Goal: Complete application form

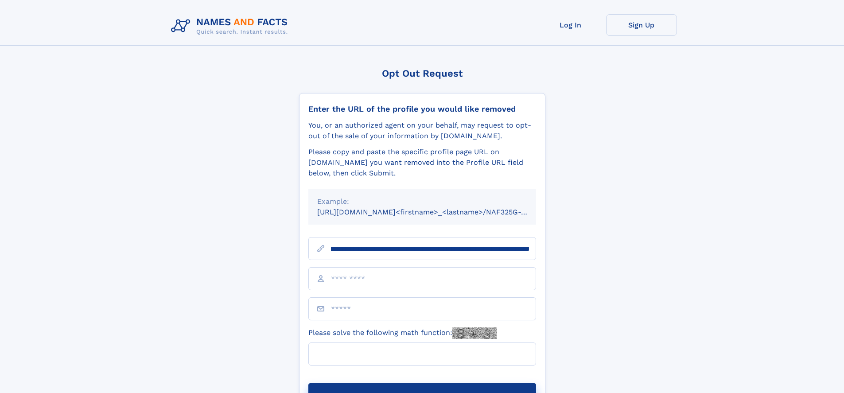
scroll to position [0, 101]
type input "**********"
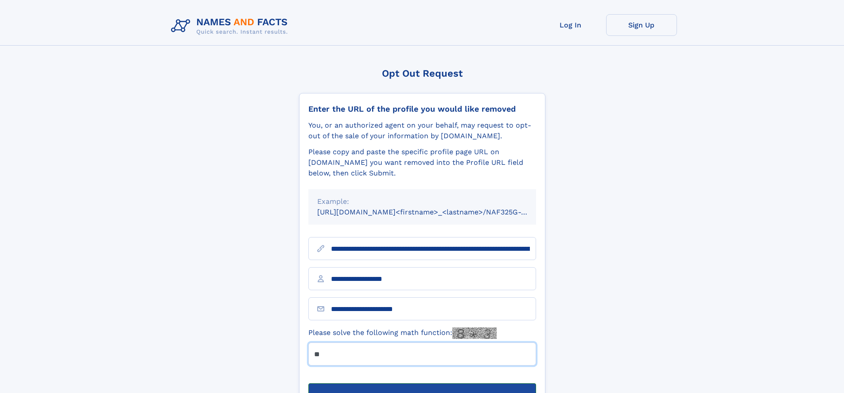
type input "**"
click at [422, 383] on button "Submit Opt Out Request" at bounding box center [422, 397] width 228 height 28
